Goal: Task Accomplishment & Management: Complete application form

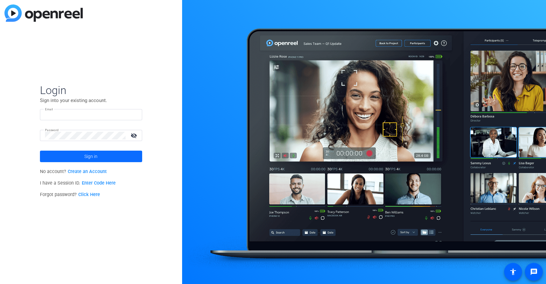
type input "[PERSON_NAME][EMAIL_ADDRESS][PERSON_NAME][DOMAIN_NAME]"
drag, startPoint x: 87, startPoint y: 156, endPoint x: 19, endPoint y: 147, distance: 67.7
click at [86, 156] on span "Sign in" at bounding box center [90, 156] width 13 height 16
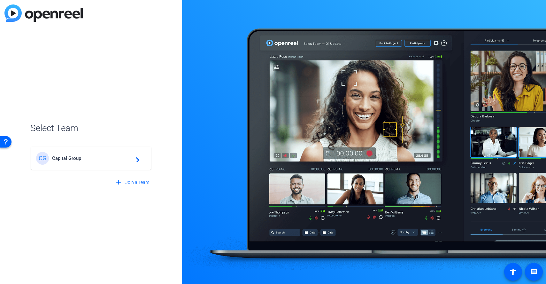
drag, startPoint x: 130, startPoint y: 163, endPoint x: 112, endPoint y: 157, distance: 18.7
click at [129, 163] on div "CG Capital Group navigate_next" at bounding box center [91, 158] width 110 height 13
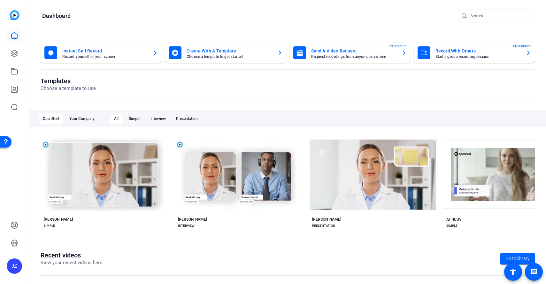
click at [342, 55] on mat-card-subtitle "Request recordings from anyone, anywhere" at bounding box center [353, 57] width 85 height 4
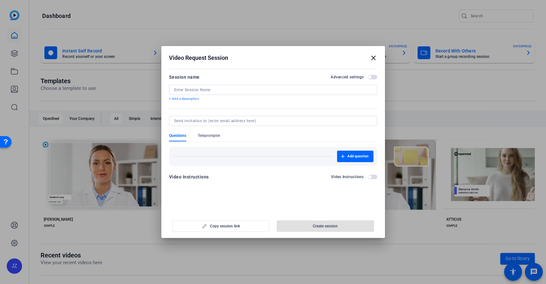
click at [213, 90] on input at bounding box center [273, 89] width 198 height 5
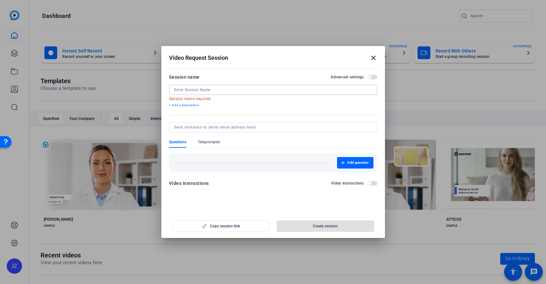
click at [216, 90] on input at bounding box center [273, 89] width 198 height 5
paste input "[PERSON_NAME] (AJYS) - Recording Session for CC-2500"
type input "[PERSON_NAME] (AJYS) - Recording Session for CC-2500"
paste input "[PERSON_NAME] (AJYS) - Recording Session for CC-2500"
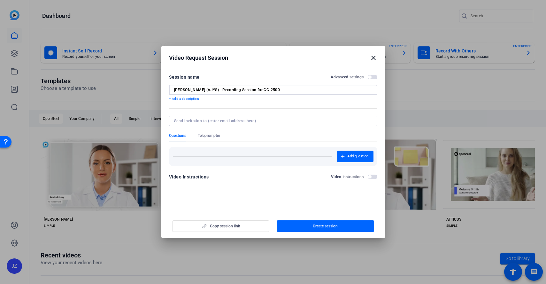
drag, startPoint x: 267, startPoint y: 89, endPoint x: 216, endPoint y: 91, distance: 51.5
click at [215, 90] on input "[PERSON_NAME] (AJYS) - Recording Session for CC-2500" at bounding box center [273, 89] width 198 height 5
type input "[PERSON_NAME] (AJYS) - Re-Recording 25003-01"
click at [209, 119] on input at bounding box center [271, 120] width 195 height 5
type input "A"
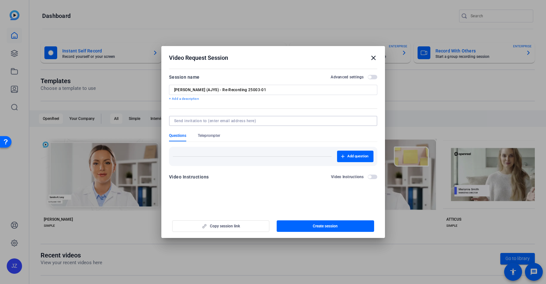
click at [227, 121] on input at bounding box center [271, 120] width 195 height 5
paste input "[PERSON_NAME][EMAIL_ADDRESS][PERSON_NAME][DOMAIN_NAME]"
type input "[PERSON_NAME][EMAIL_ADDRESS][PERSON_NAME][DOMAIN_NAME]"
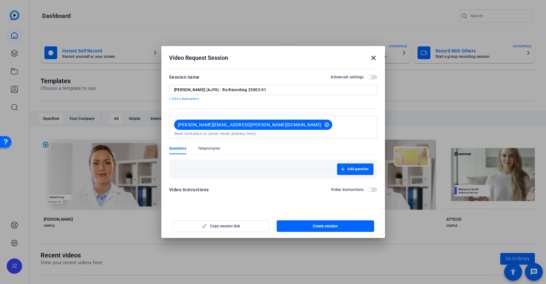
click at [237, 134] on form "Session name Advanced settings [PERSON_NAME] (AJYS) - Re-Recording 25003-01 + A…" at bounding box center [273, 135] width 208 height 124
click at [214, 146] on span "Teleprompter" at bounding box center [209, 148] width 22 height 5
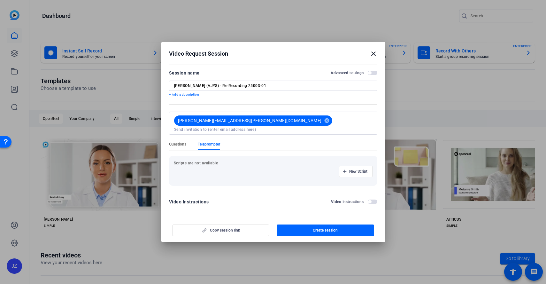
click at [181, 142] on span "Questions" at bounding box center [177, 144] width 17 height 5
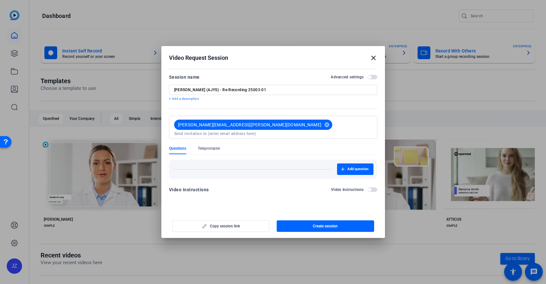
click at [367, 187] on label "Video Instructions" at bounding box center [349, 189] width 37 height 5
click at [368, 187] on button "Video Instructions" at bounding box center [373, 189] width 10 height 4
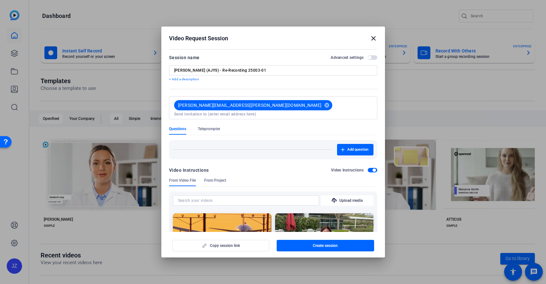
click at [368, 168] on span "button" at bounding box center [373, 170] width 10 height 4
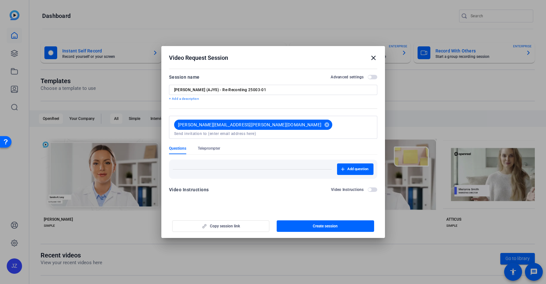
click at [370, 76] on span "button" at bounding box center [369, 76] width 3 height 3
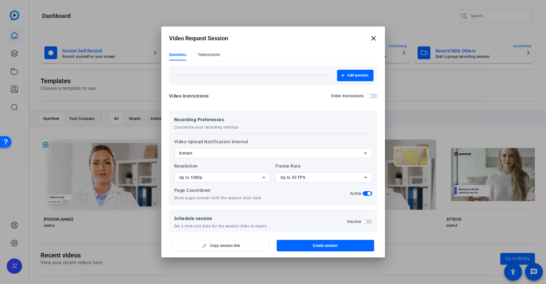
scroll to position [78, 0]
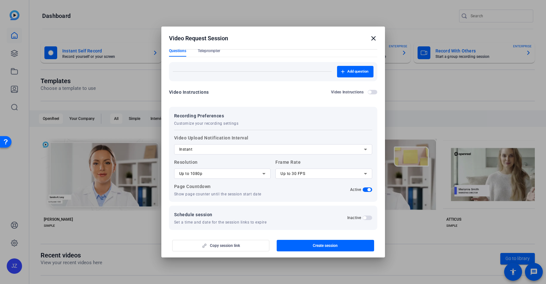
click at [226, 170] on div "Up to 1080p" at bounding box center [220, 174] width 83 height 8
click at [210, 191] on mat-option "Up to 1080p" at bounding box center [221, 191] width 95 height 10
click at [321, 170] on div "Up to 30 FPS" at bounding box center [321, 174] width 83 height 8
drag, startPoint x: 246, startPoint y: 184, endPoint x: 248, endPoint y: 179, distance: 5.7
click at [246, 183] on div at bounding box center [273, 142] width 546 height 284
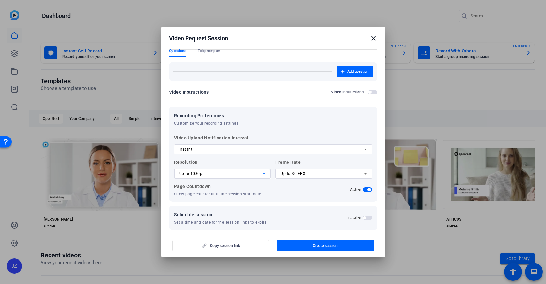
click at [251, 170] on div "Up to 1080p" at bounding box center [220, 174] width 83 height 8
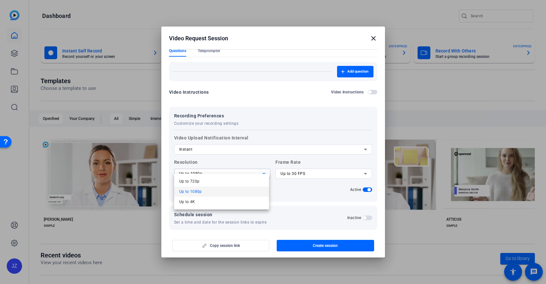
click at [297, 187] on div at bounding box center [273, 142] width 546 height 284
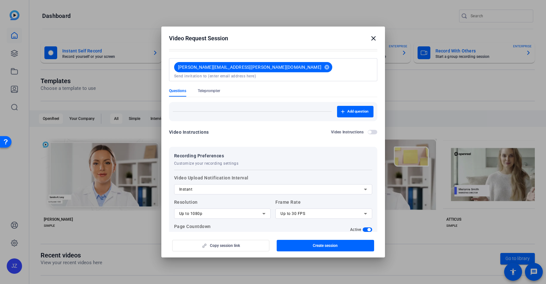
scroll to position [6, 0]
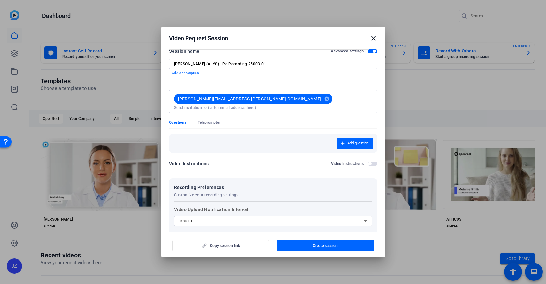
click at [203, 160] on div "Video Instructions" at bounding box center [189, 164] width 40 height 8
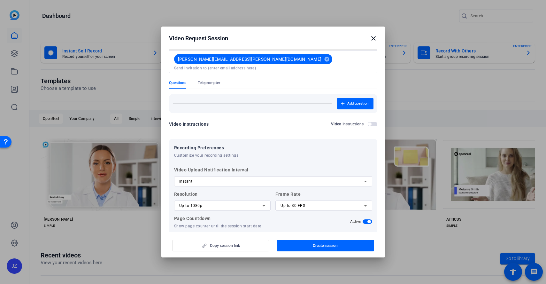
scroll to position [50, 0]
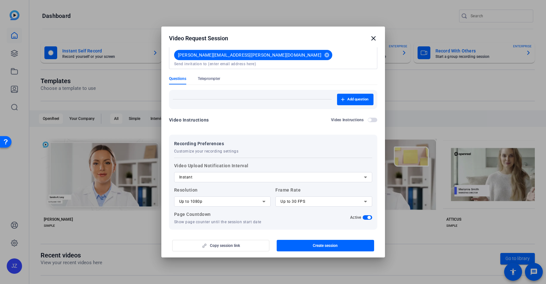
click at [206, 173] on div "Instant" at bounding box center [271, 177] width 185 height 8
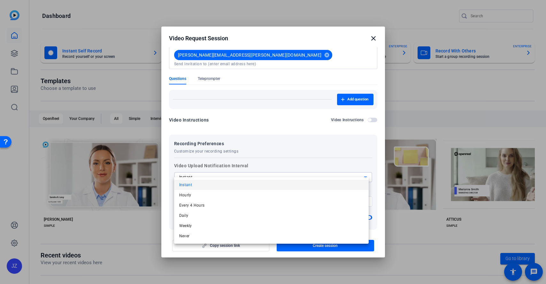
click at [266, 138] on div at bounding box center [273, 142] width 546 height 284
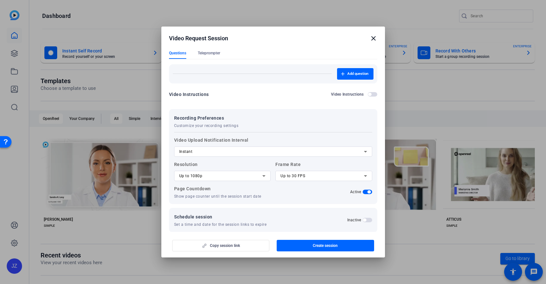
scroll to position [78, 0]
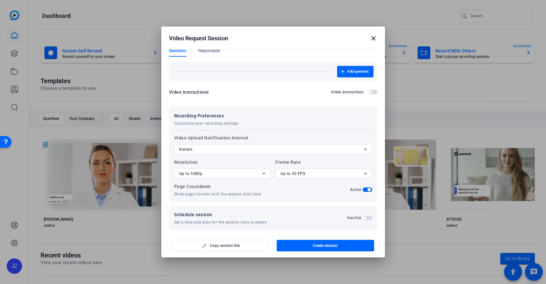
click at [368, 90] on span "button" at bounding box center [373, 92] width 10 height 4
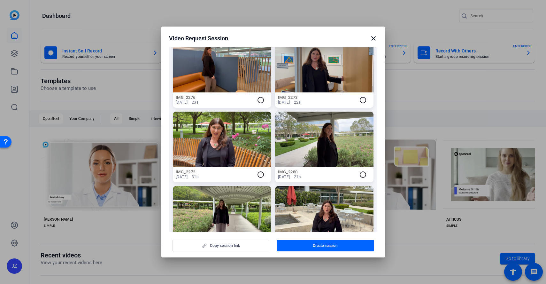
scroll to position [89, 0]
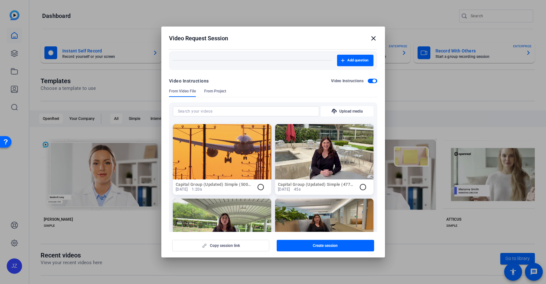
click at [368, 79] on span "button" at bounding box center [373, 81] width 10 height 4
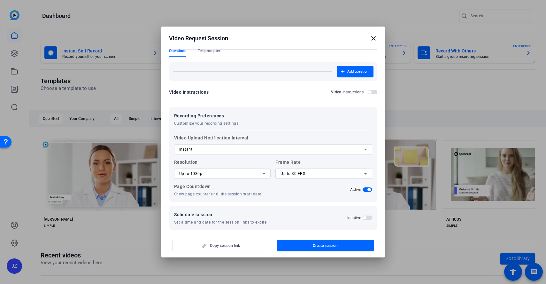
click at [368, 90] on span "button" at bounding box center [373, 92] width 10 height 4
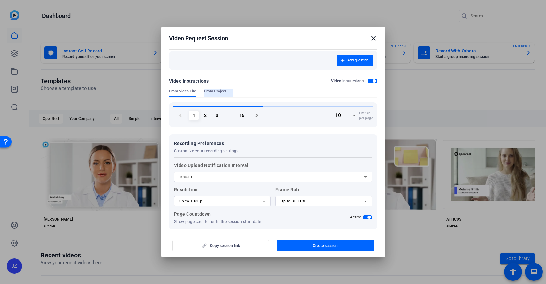
click at [220, 88] on span "From Project" at bounding box center [215, 90] width 22 height 5
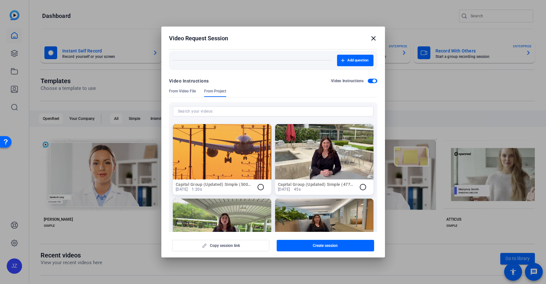
drag, startPoint x: 367, startPoint y: 74, endPoint x: 364, endPoint y: 76, distance: 3.3
click at [368, 79] on span "button" at bounding box center [373, 81] width 10 height 4
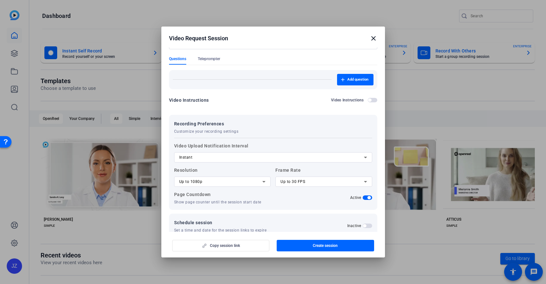
scroll to position [78, 0]
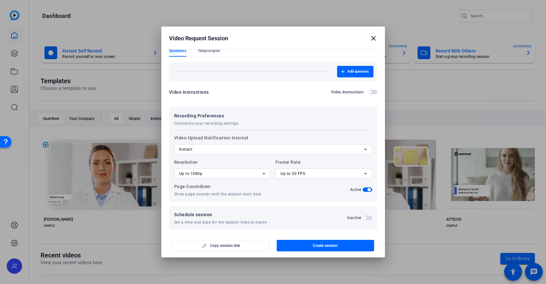
drag, startPoint x: 311, startPoint y: 245, endPoint x: 307, endPoint y: 244, distance: 4.3
click at [311, 246] on span "button" at bounding box center [325, 245] width 97 height 15
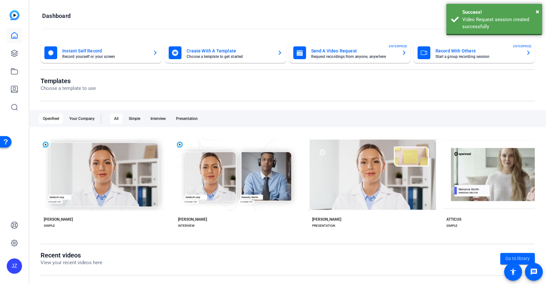
scroll to position [0, 0]
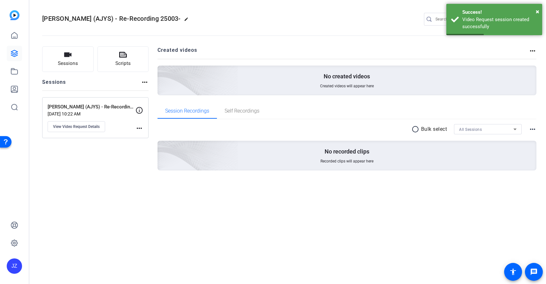
click at [141, 128] on mat-icon "more_horiz" at bounding box center [139, 128] width 8 height 8
click at [96, 110] on div at bounding box center [273, 142] width 546 height 284
click at [83, 126] on span "View Video Request Details" at bounding box center [76, 126] width 47 height 5
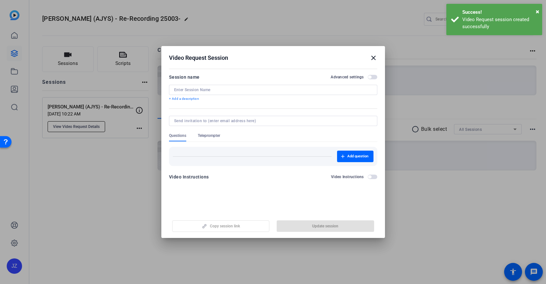
type input "[PERSON_NAME] (AJYS) - Re-Recording 25003-01"
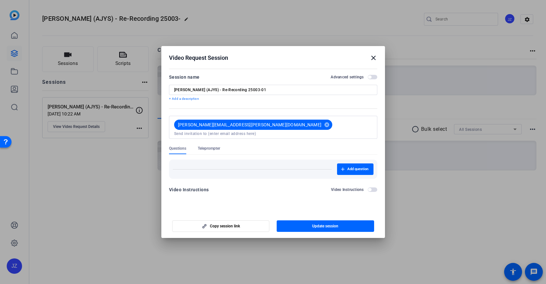
drag, startPoint x: 98, startPoint y: 160, endPoint x: 96, endPoint y: 153, distance: 6.7
click at [98, 158] on div at bounding box center [273, 142] width 546 height 284
click at [98, 102] on div at bounding box center [273, 142] width 546 height 284
click at [95, 110] on div at bounding box center [273, 142] width 546 height 284
click at [374, 59] on mat-icon "close" at bounding box center [374, 58] width 8 height 8
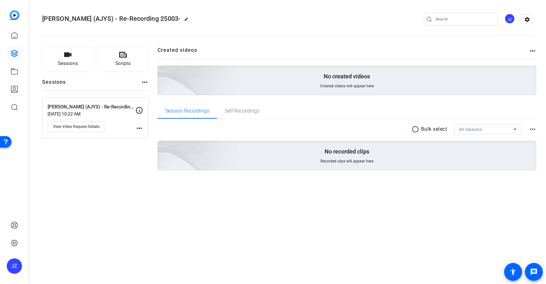
click at [90, 110] on p "[PERSON_NAME] (AJYS) - Re-Recording 25003-01" at bounding box center [92, 106] width 88 height 7
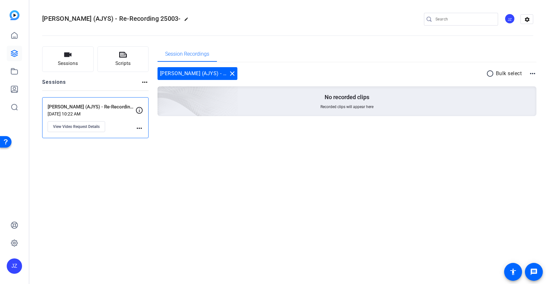
click at [70, 110] on div "[PERSON_NAME] (AJYS) - Re-Recording 25003-01 [DATE] 10:22 AM View Video Request…" at bounding box center [92, 117] width 88 height 29
click at [96, 106] on p "[PERSON_NAME] (AJYS) - Re-Recording 25003-01" at bounding box center [92, 106] width 88 height 7
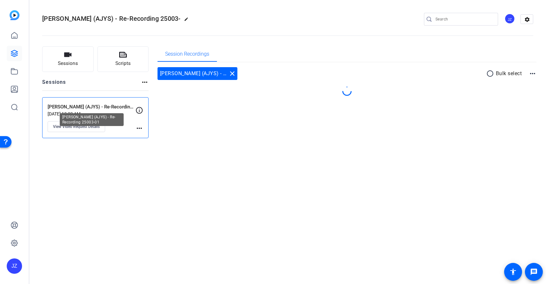
click at [96, 106] on p "[PERSON_NAME] (AJYS) - Re-Recording 25003-01" at bounding box center [92, 106] width 88 height 7
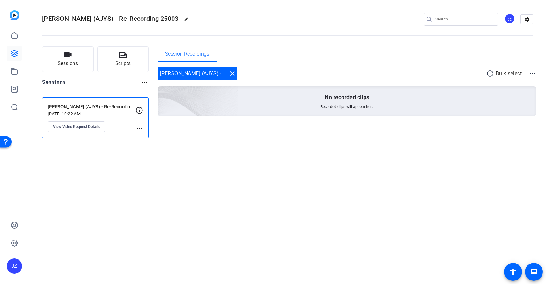
click at [138, 113] on icon at bounding box center [139, 110] width 7 height 7
click at [80, 110] on p "[PERSON_NAME] (AJYS) - Re-Recording 25003-01" at bounding box center [92, 106] width 88 height 7
click at [85, 110] on p "[PERSON_NAME] (AJYS) - Re-Recording 25003-01" at bounding box center [92, 106] width 88 height 7
click at [76, 127] on span "View Video Request Details" at bounding box center [76, 126] width 47 height 5
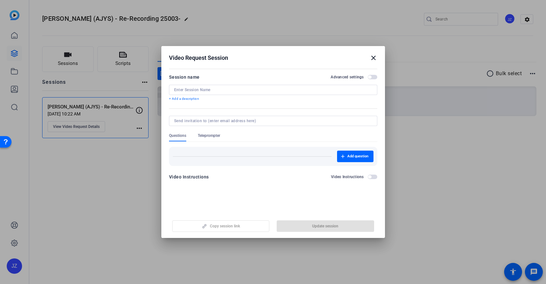
type input "[PERSON_NAME] (AJYS) - Re-Recording 25003-01"
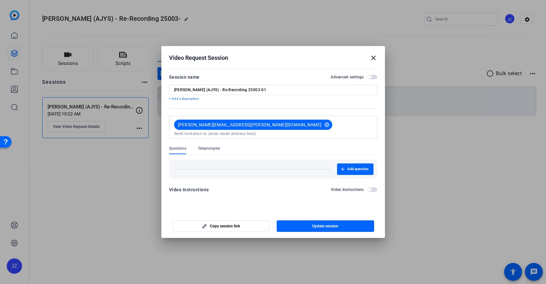
click at [206, 146] on span "Teleprompter" at bounding box center [209, 148] width 22 height 5
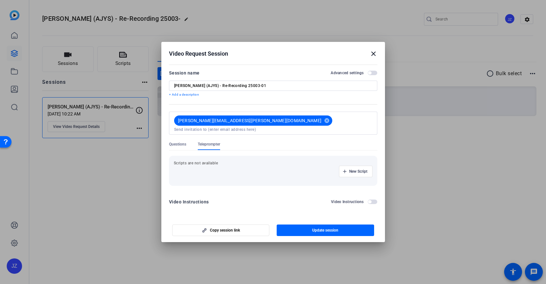
click at [177, 142] on span "Questions" at bounding box center [177, 144] width 17 height 5
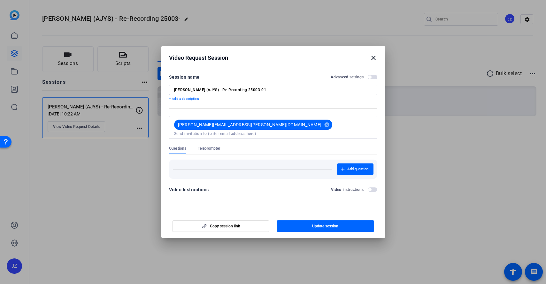
click at [118, 177] on div at bounding box center [273, 142] width 546 height 284
click at [372, 59] on mat-icon "close" at bounding box center [374, 58] width 8 height 8
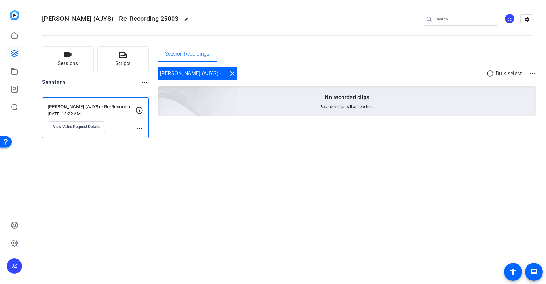
click at [139, 128] on mat-icon "more_horiz" at bounding box center [139, 128] width 8 height 8
drag, startPoint x: 114, startPoint y: 131, endPoint x: 128, endPoint y: 127, distance: 15.2
click at [114, 131] on div at bounding box center [273, 142] width 546 height 284
click at [79, 64] on button "Sessions" at bounding box center [67, 59] width 51 height 26
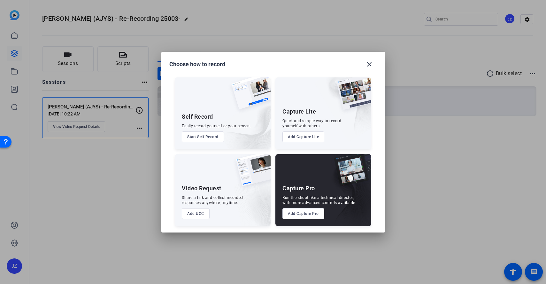
drag, startPoint x: 370, startPoint y: 62, endPoint x: 366, endPoint y: 65, distance: 5.0
click at [370, 62] on mat-icon "close" at bounding box center [369, 64] width 8 height 8
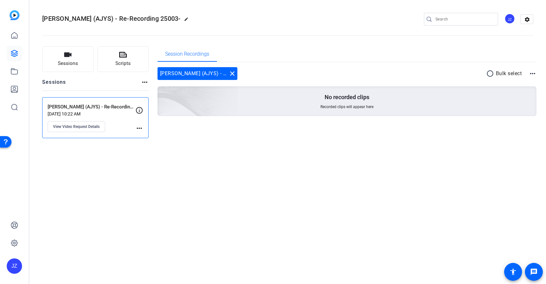
click at [140, 126] on mat-icon "more_horiz" at bounding box center [139, 128] width 8 height 8
drag, startPoint x: 98, startPoint y: 117, endPoint x: 91, endPoint y: 115, distance: 6.6
click at [98, 116] on div at bounding box center [273, 142] width 546 height 284
click at [77, 124] on span "View Video Request Details" at bounding box center [76, 126] width 47 height 5
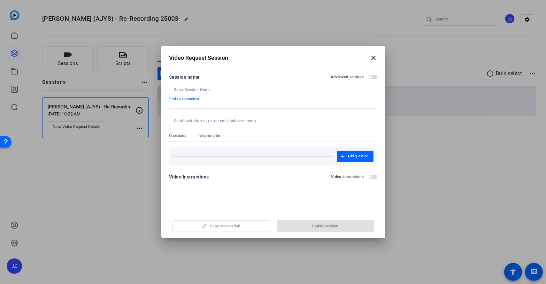
type input "[PERSON_NAME] (AJYS) - Re-Recording 25003-01"
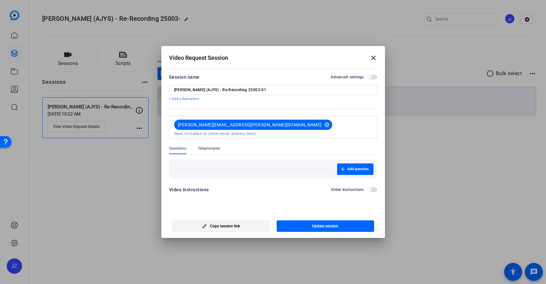
drag, startPoint x: 229, startPoint y: 225, endPoint x: 172, endPoint y: 239, distance: 58.1
click at [229, 225] on span "Copy session link" at bounding box center [225, 225] width 30 height 5
click at [372, 58] on mat-icon "close" at bounding box center [374, 58] width 8 height 8
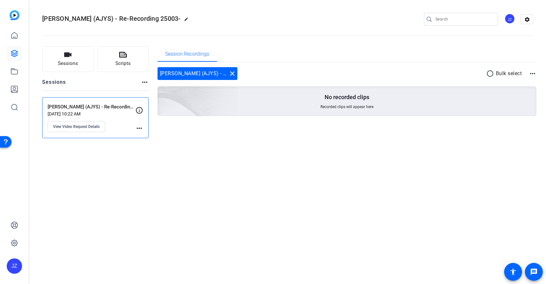
drag, startPoint x: 173, startPoint y: 172, endPoint x: 161, endPoint y: 168, distance: 12.4
click at [173, 172] on div "[PERSON_NAME] (AJYS) - Re-Recording 25003- edit JZ settings Sessions Scripts Se…" at bounding box center [287, 142] width 517 height 284
